Goal: Task Accomplishment & Management: Use online tool/utility

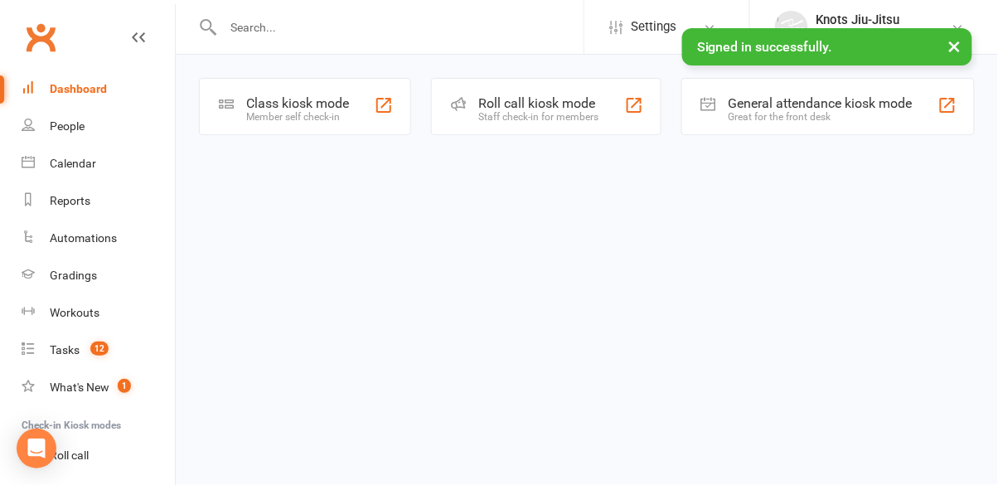
click at [293, 104] on div "Class kiosk mode" at bounding box center [297, 103] width 103 height 16
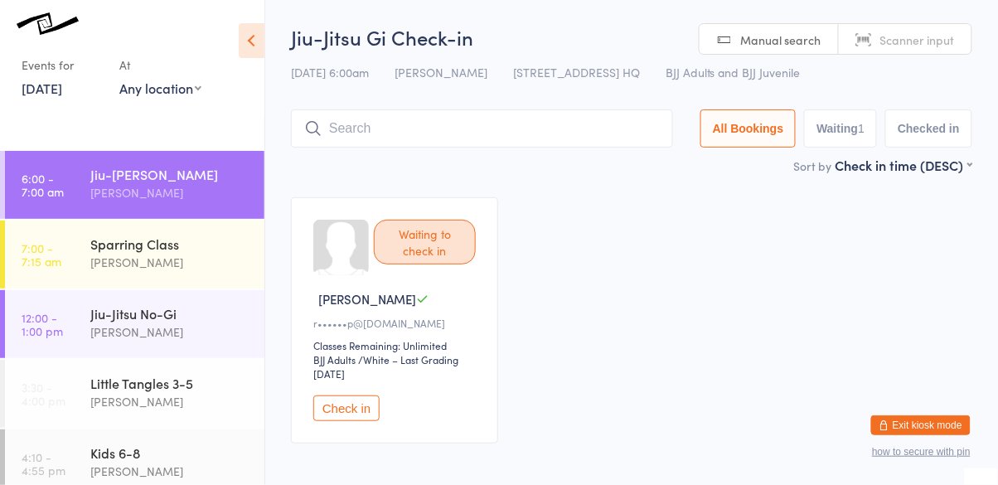
click at [365, 399] on button "Check in" at bounding box center [346, 408] width 66 height 26
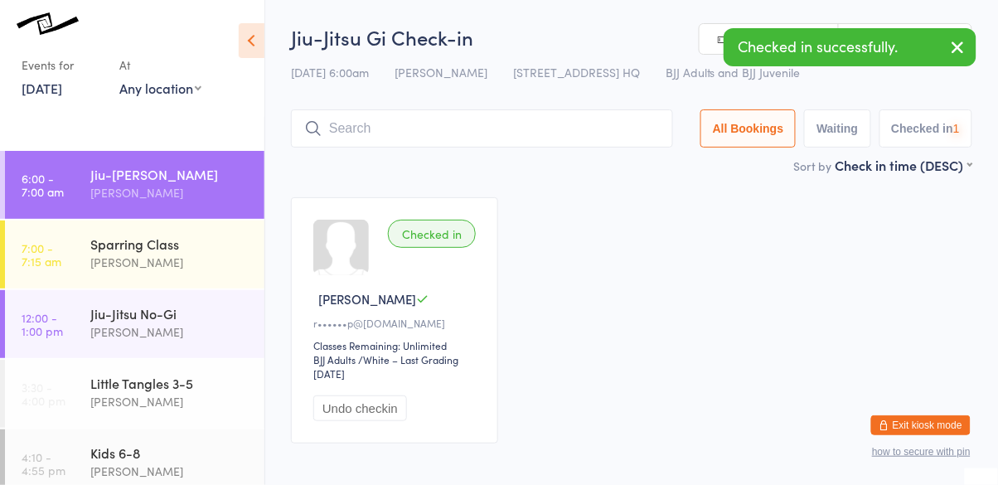
click at [443, 123] on input "search" at bounding box center [482, 128] width 382 height 38
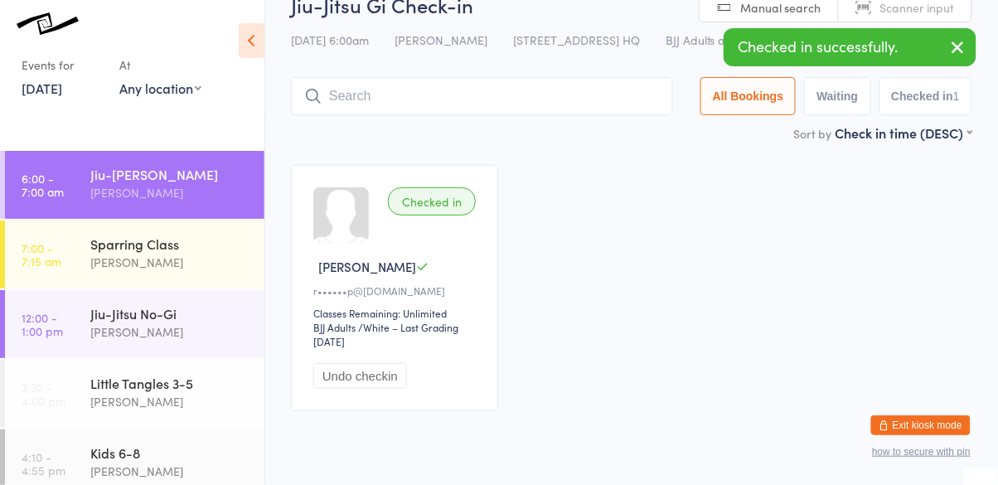
scroll to position [74, 0]
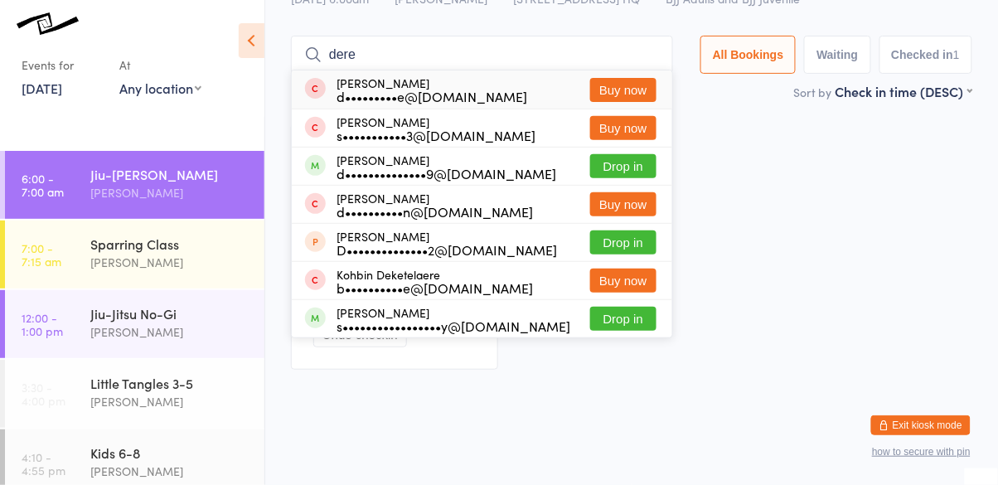
type input "dere"
click at [634, 170] on button "Drop in" at bounding box center [623, 166] width 66 height 24
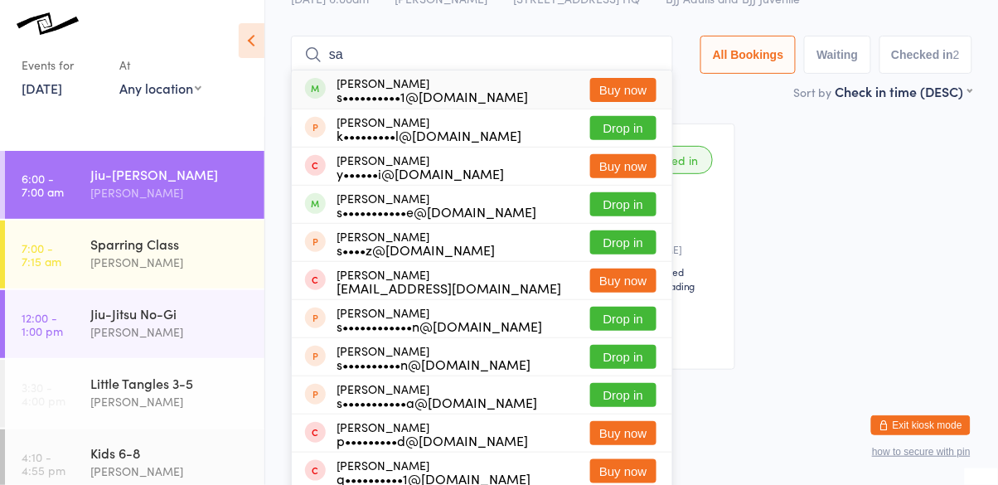
type input "s"
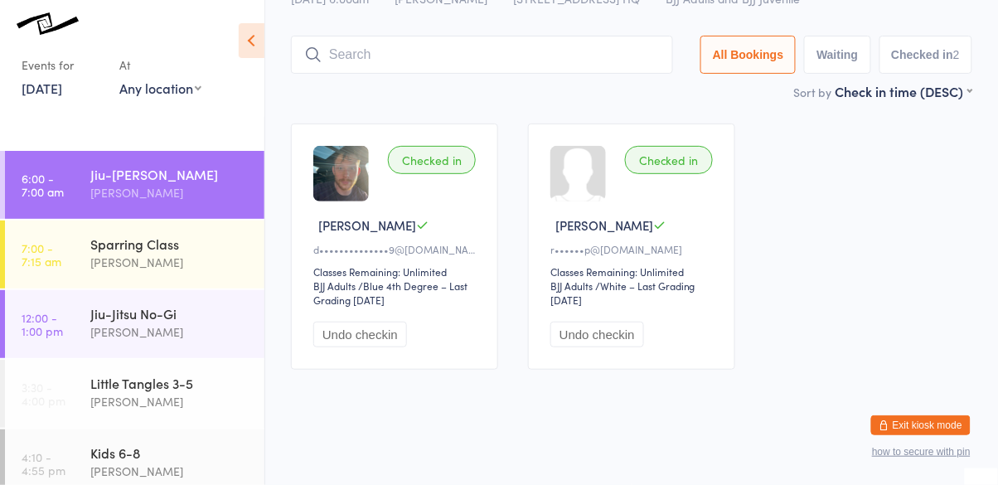
click at [530, 59] on input "search" at bounding box center [482, 55] width 382 height 38
type input "sanghun"
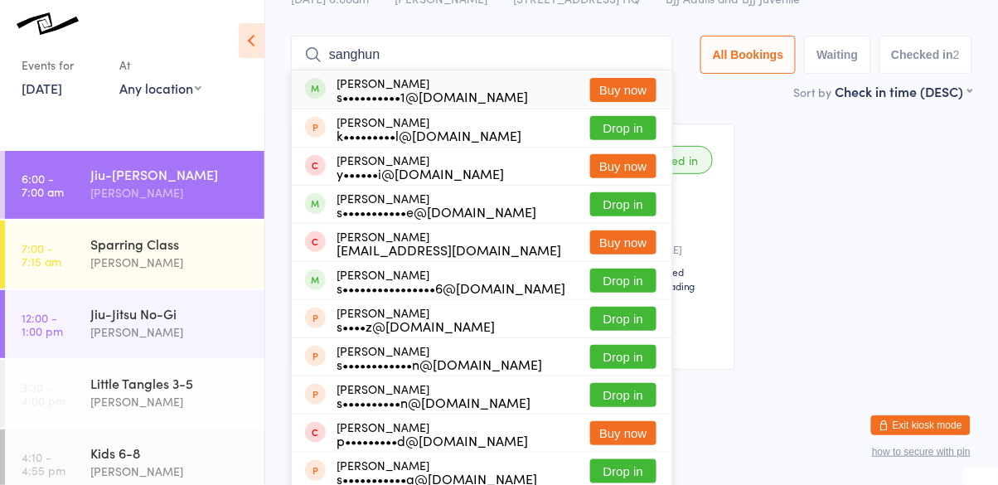
click at [424, 99] on div "s••••••••••1@gmail.com" at bounding box center [431, 95] width 191 height 13
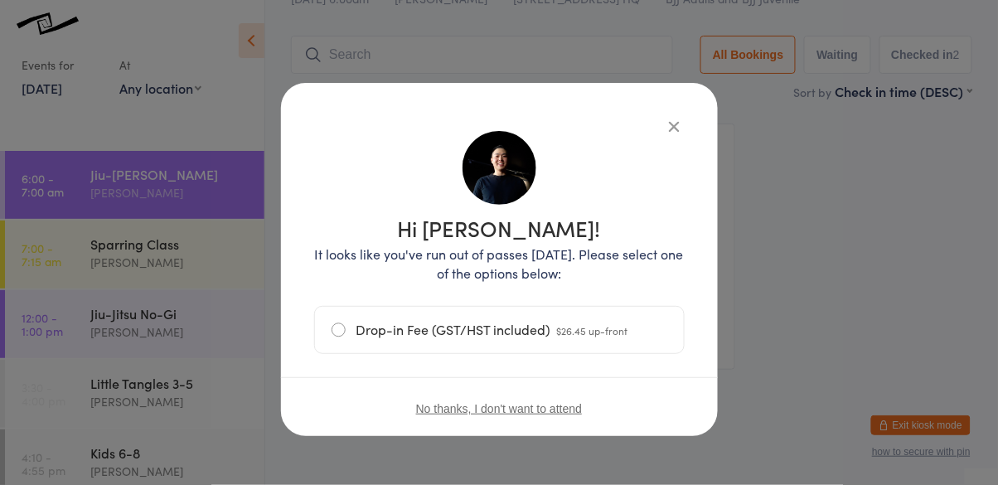
click at [677, 132] on icon "button" at bounding box center [674, 126] width 18 height 18
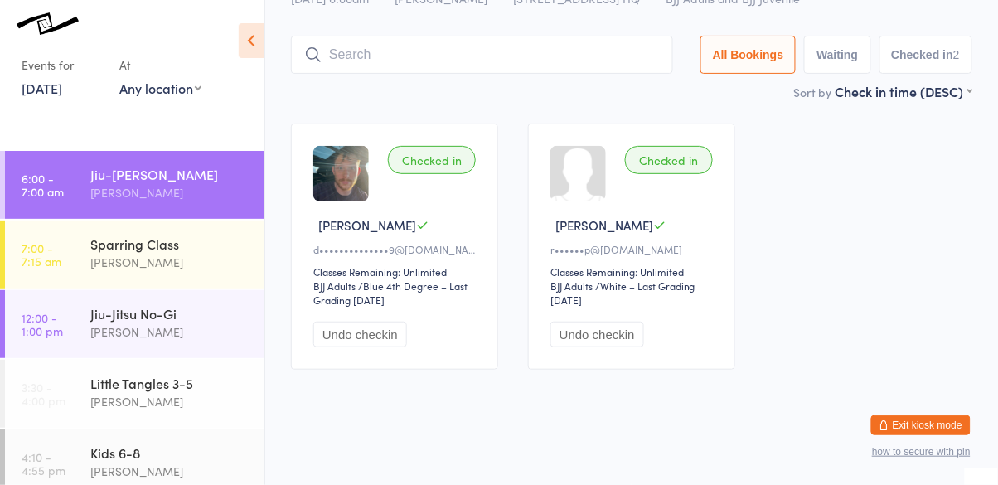
click at [626, 56] on input "search" at bounding box center [482, 55] width 382 height 38
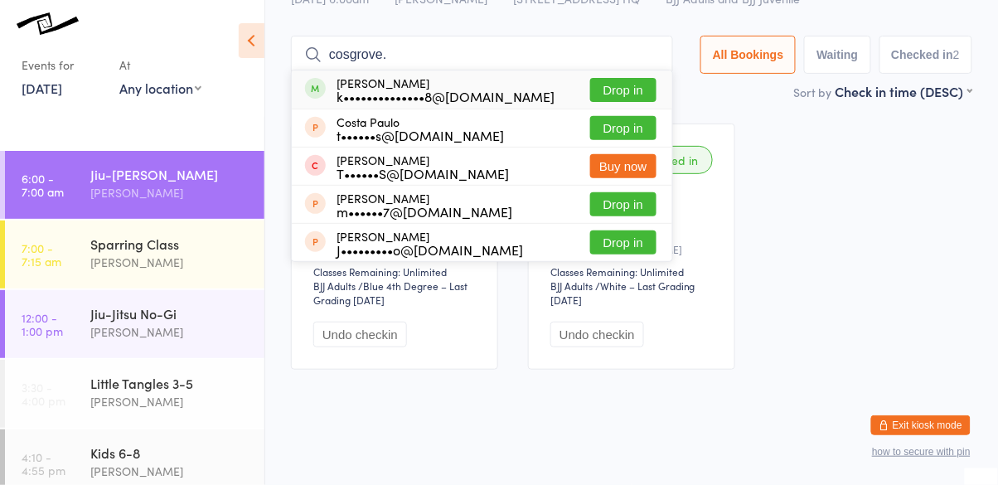
type input "cosgrove."
click at [643, 89] on button "Drop in" at bounding box center [623, 90] width 66 height 24
